Goal: Find specific page/section: Find specific page/section

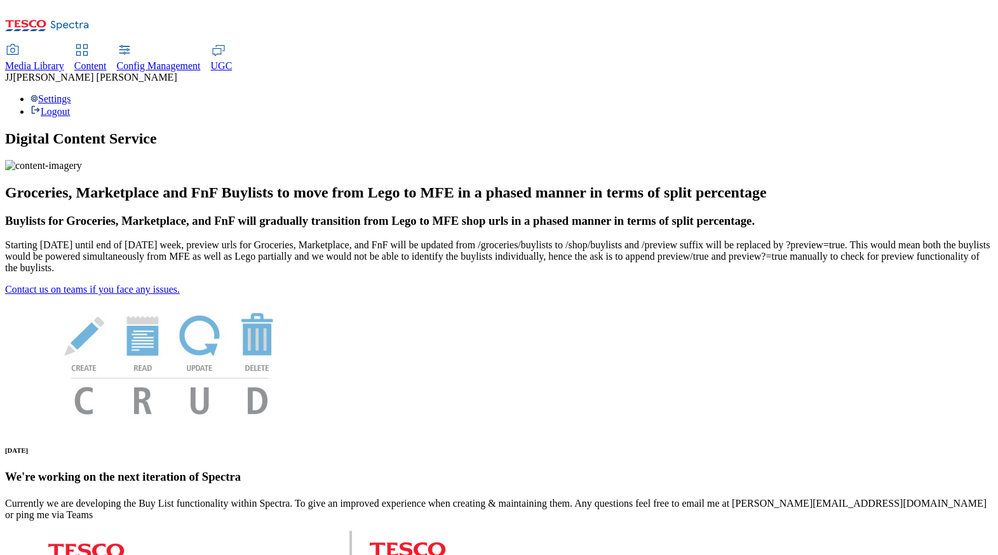
click at [64, 60] on div "Media Library" at bounding box center [34, 65] width 59 height 11
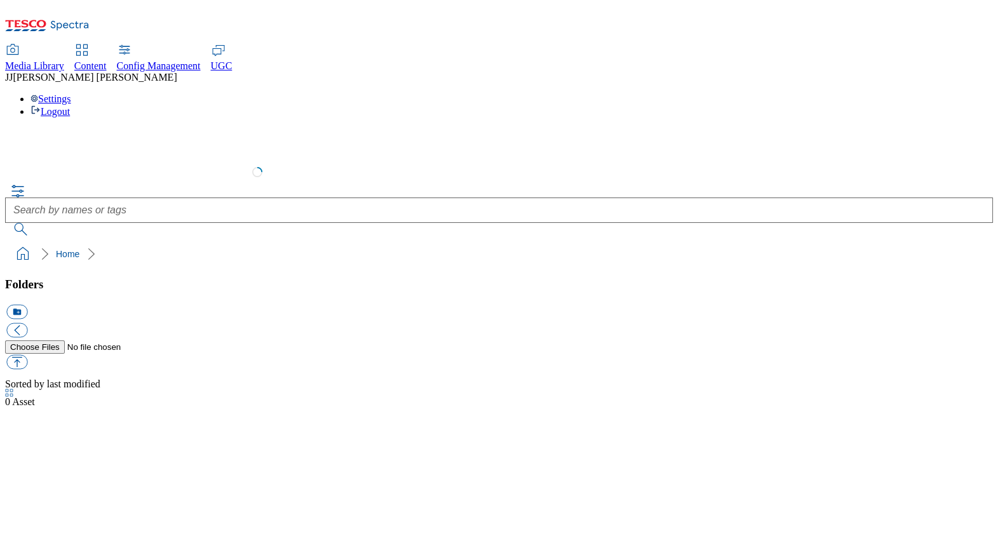
select select "flare-test"
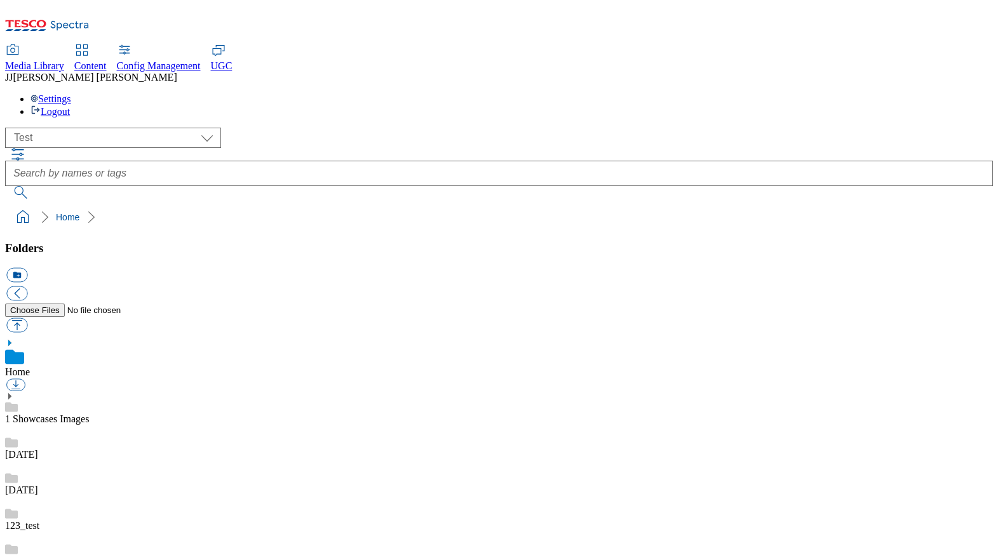
click at [107, 60] on span "Content" at bounding box center [90, 65] width 32 height 11
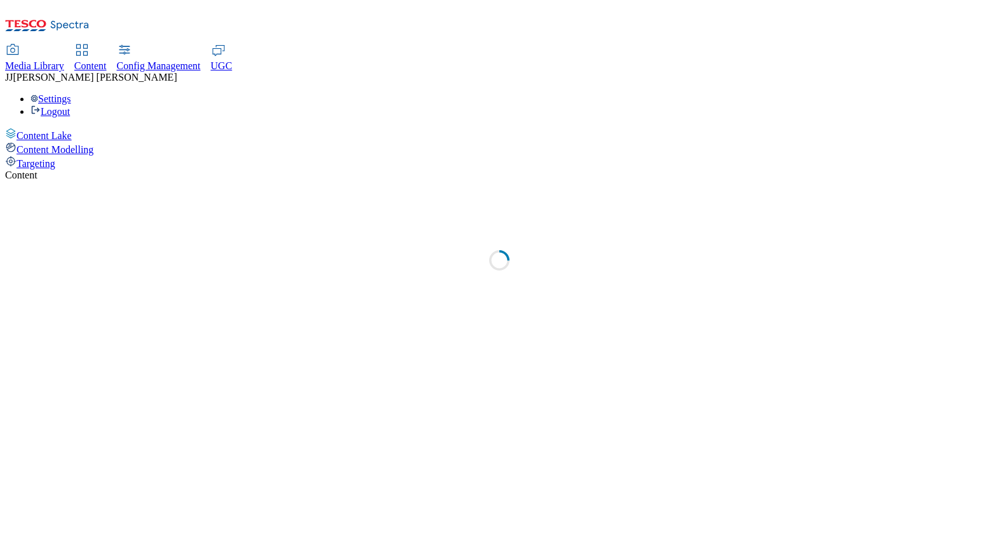
select select "group-comms"
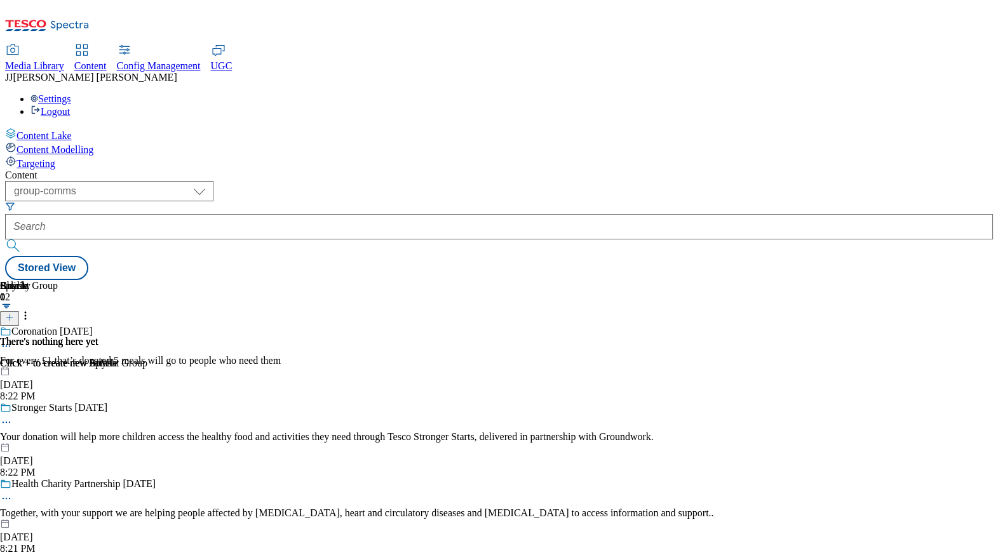
click at [62, 156] on div "Targeting" at bounding box center [499, 163] width 988 height 14
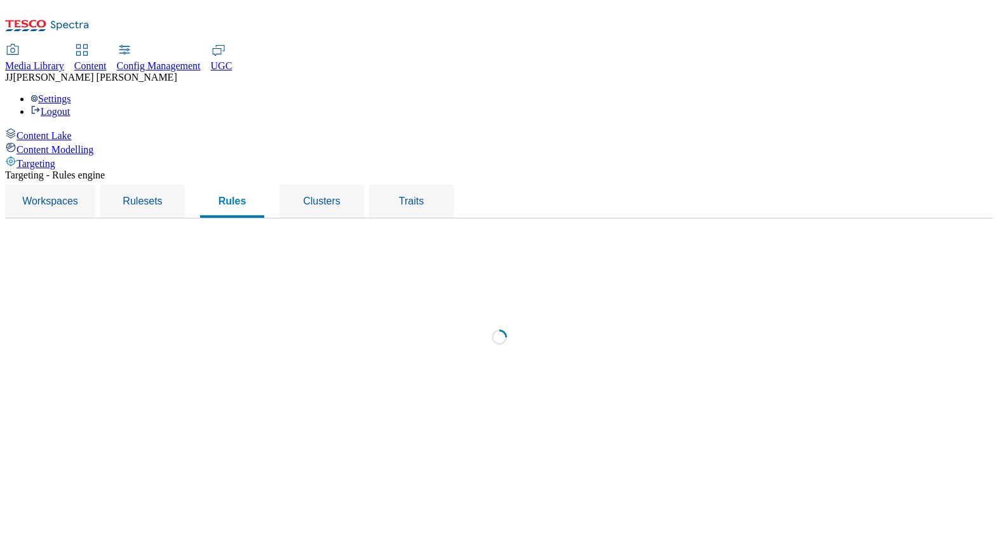
click at [62, 156] on div "Targeting" at bounding box center [499, 163] width 988 height 14
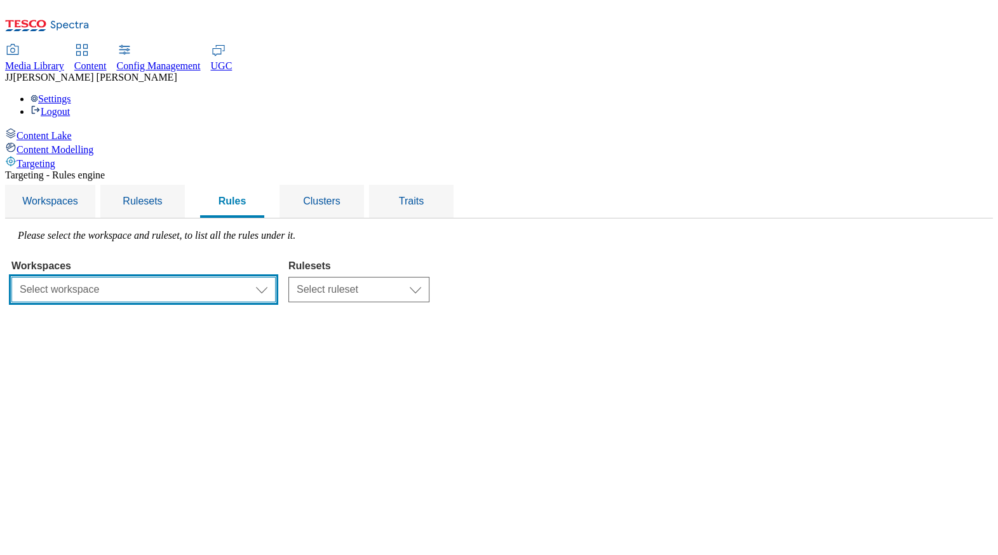
click at [276, 277] on select "Select workspace Test Targeting_9th oct_Sanity test [DATE] Test_Sanity_28th_Jul…" at bounding box center [143, 289] width 264 height 25
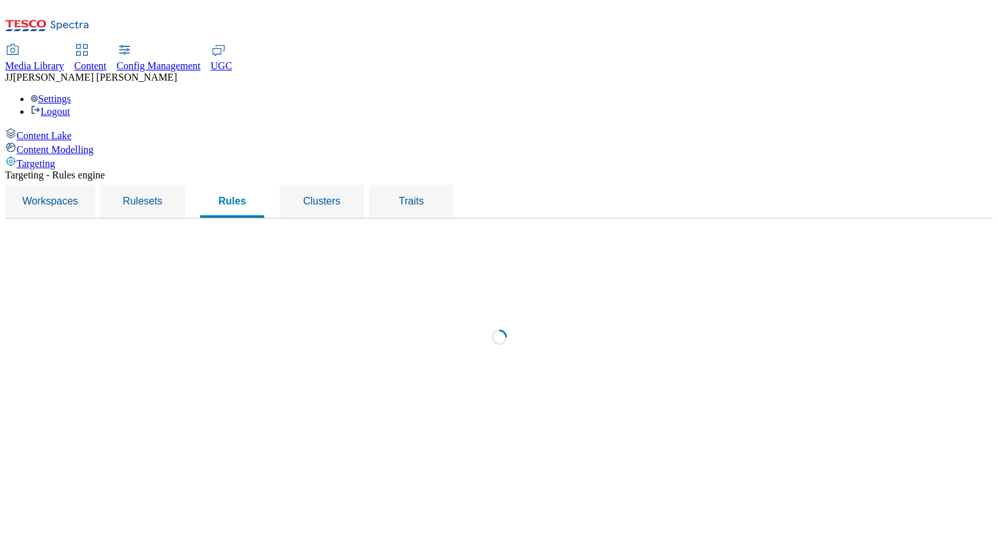
select select "f510054f-adaa-4692-b570-80fa3897127a"
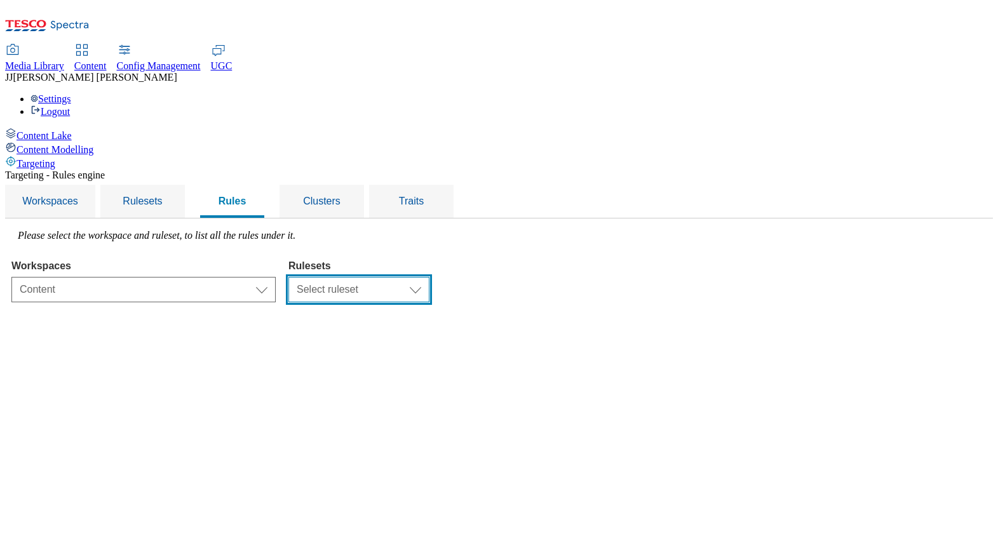
click at [430, 277] on select "Select ruleset CZ TEST HU ROI SK UK" at bounding box center [359, 289] width 141 height 25
select select "7f9e739d-6abb-424f-b94f-4b375a3fe6e0"
click at [430, 277] on select "Select ruleset CZ TEST HU ROI SK UK" at bounding box center [359, 289] width 141 height 25
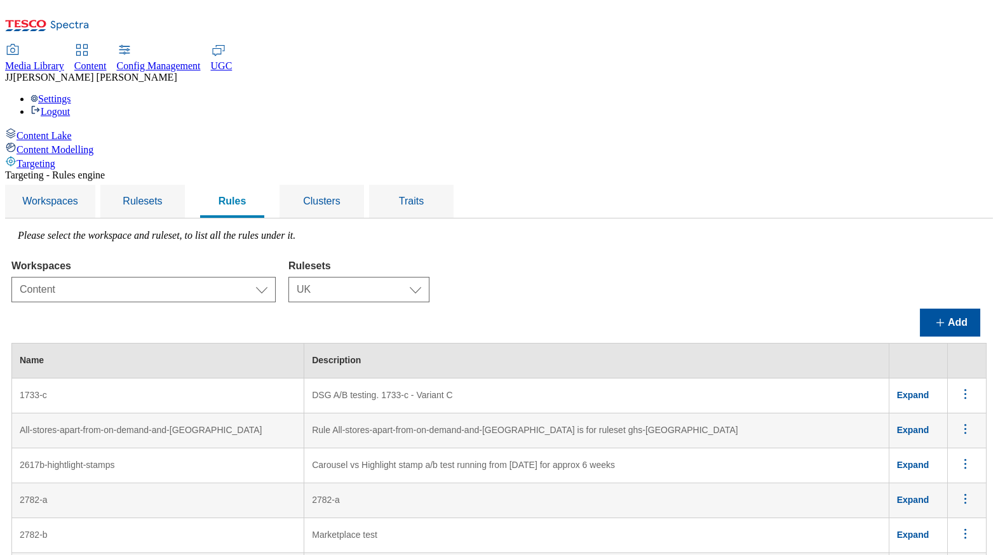
scroll to position [4797, 0]
